Goal: Task Accomplishment & Management: Manage account settings

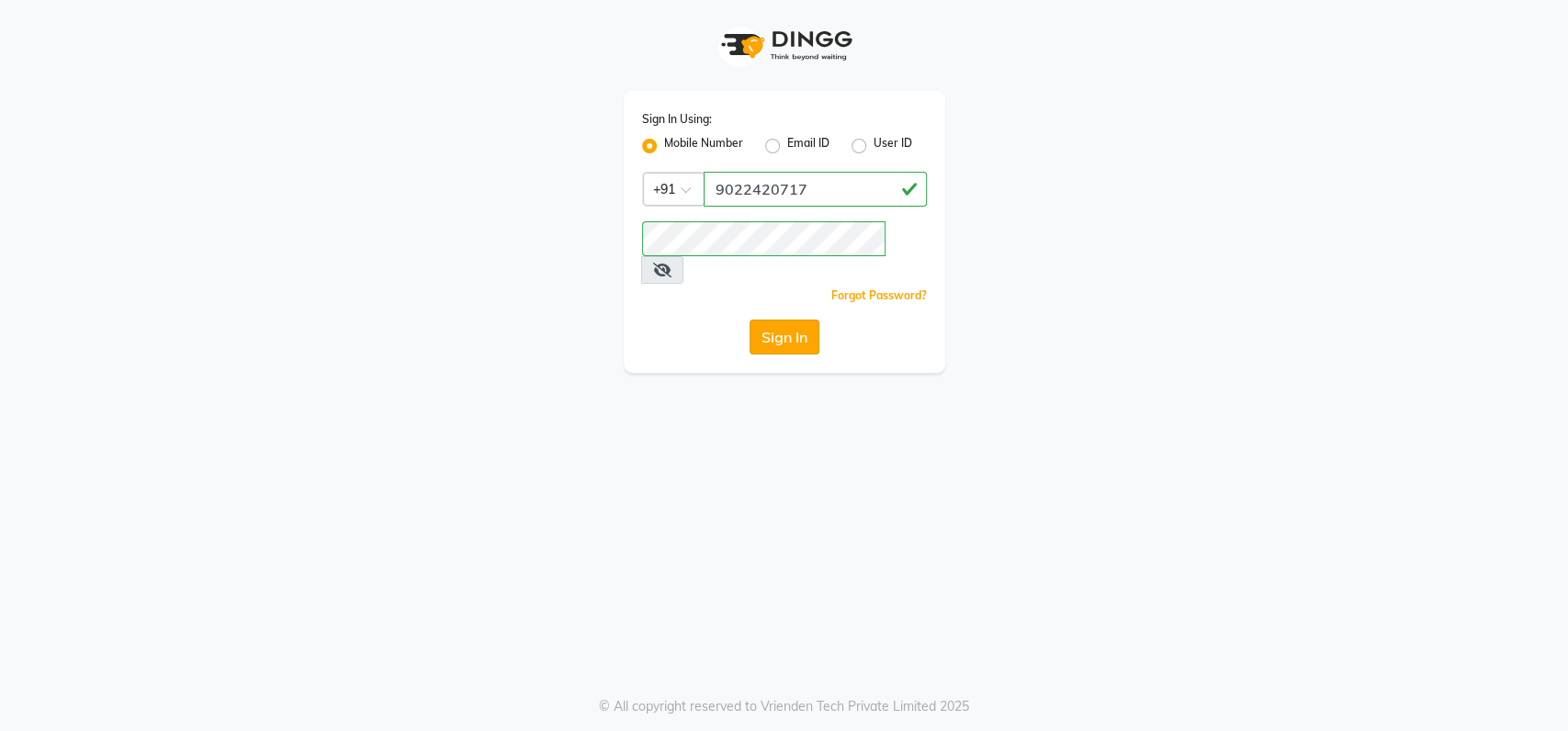
click at [784, 320] on button "Sign In" at bounding box center [784, 337] width 69 height 35
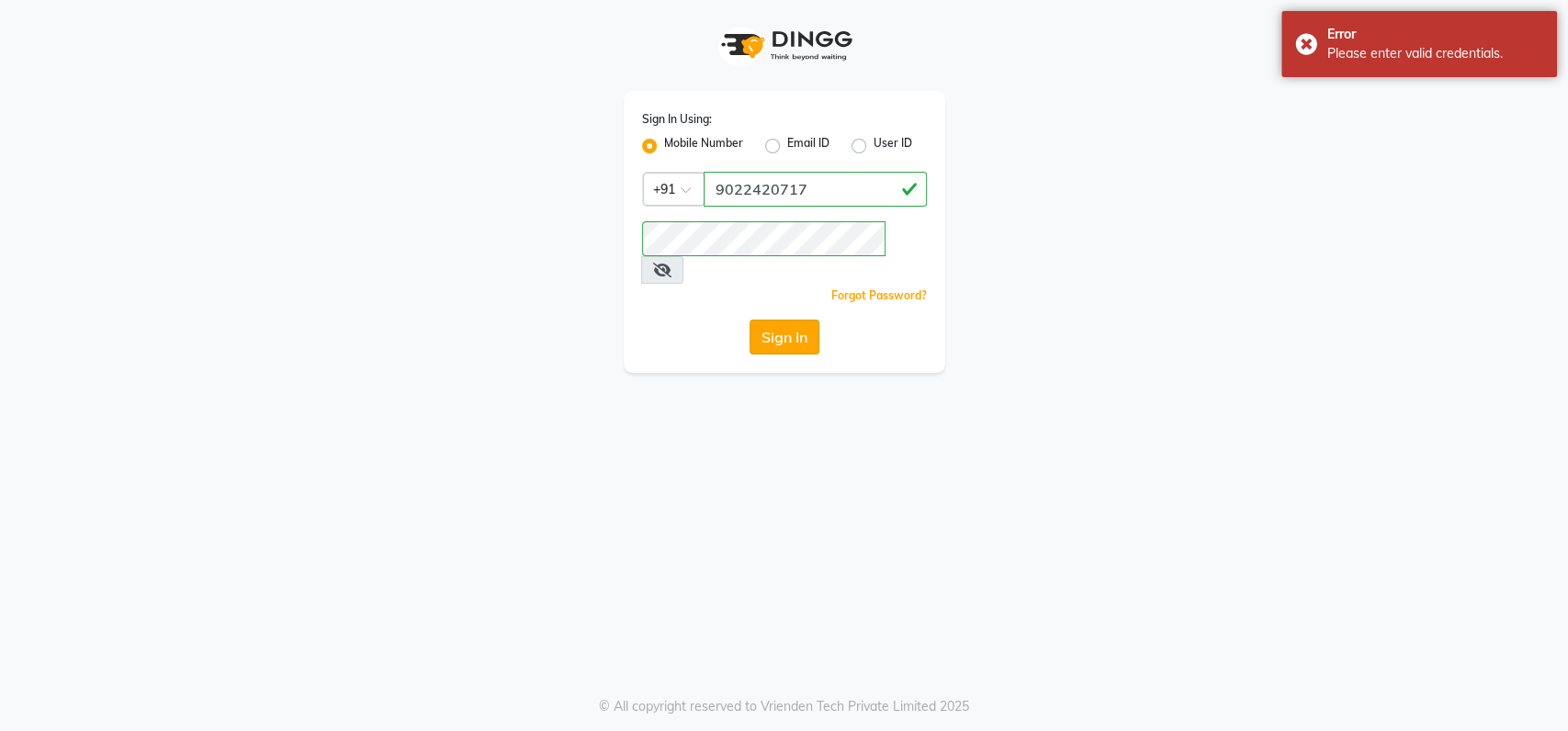
click at [784, 320] on button "Sign In" at bounding box center [784, 337] width 69 height 35
click at [765, 320] on button "Sign In" at bounding box center [784, 337] width 69 height 35
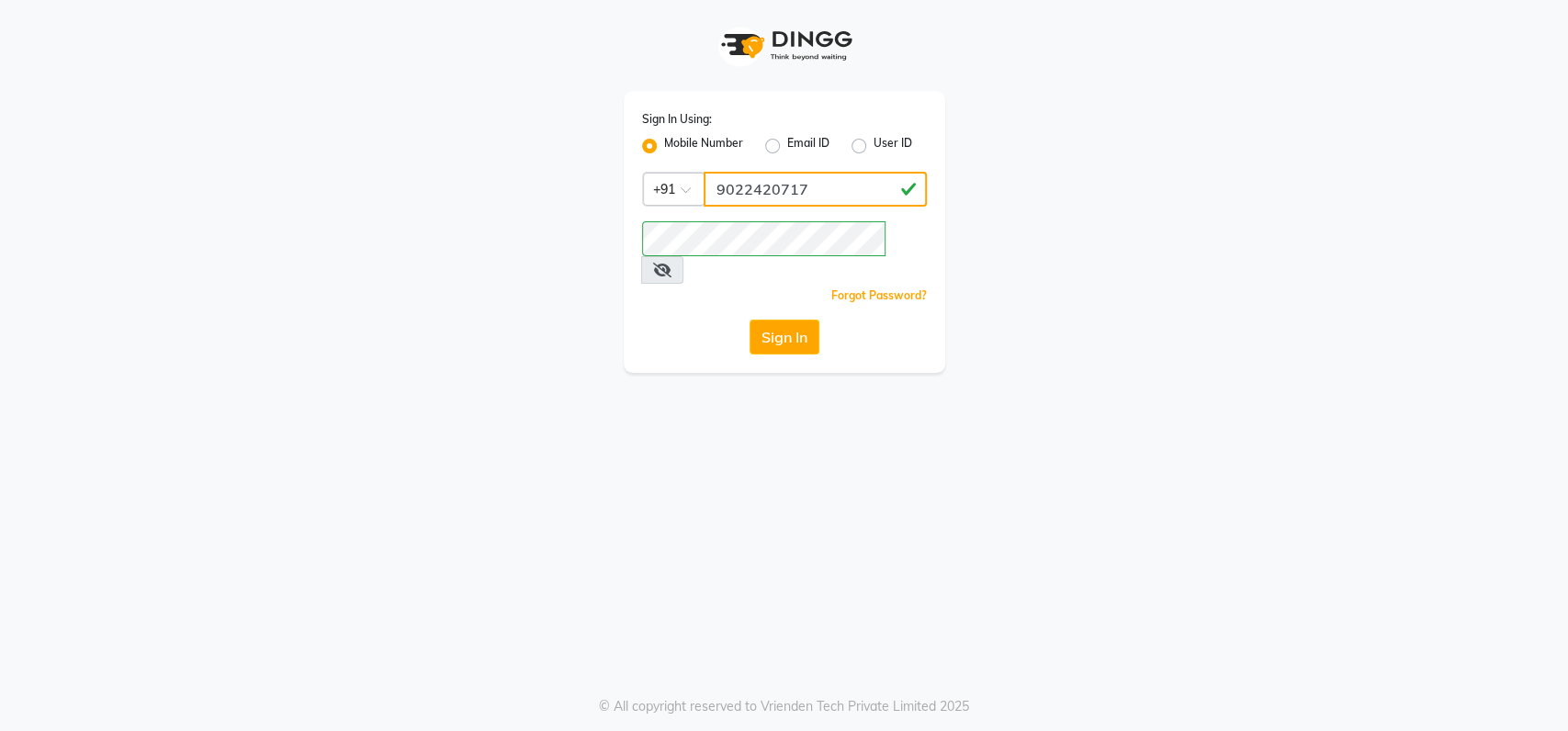
click at [836, 183] on input "9022420717" at bounding box center [815, 189] width 223 height 35
type input "9920427159"
click at [799, 320] on button "Sign In" at bounding box center [784, 337] width 69 height 35
